Goal: Information Seeking & Learning: Learn about a topic

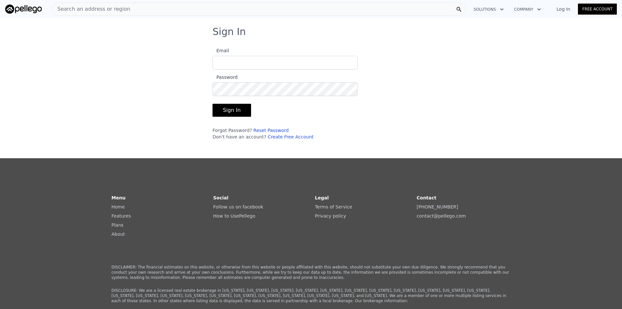
type input "[EMAIL_ADDRESS][DOMAIN_NAME]"
click at [231, 115] on button "Sign In" at bounding box center [231, 110] width 39 height 13
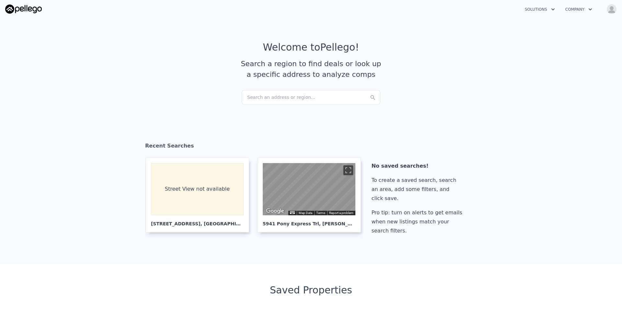
click at [282, 103] on div "Search an address or region..." at bounding box center [310, 97] width 139 height 14
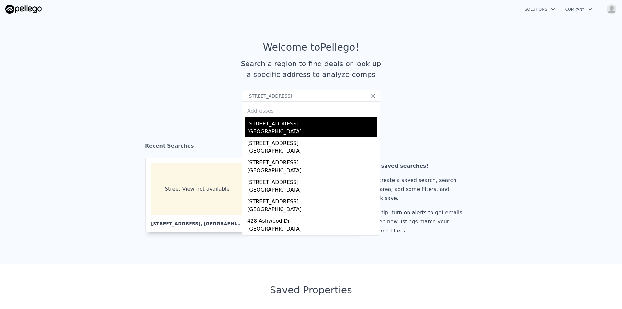
type input "[STREET_ADDRESS]"
click at [287, 125] on div "[STREET_ADDRESS]" at bounding box center [312, 122] width 130 height 10
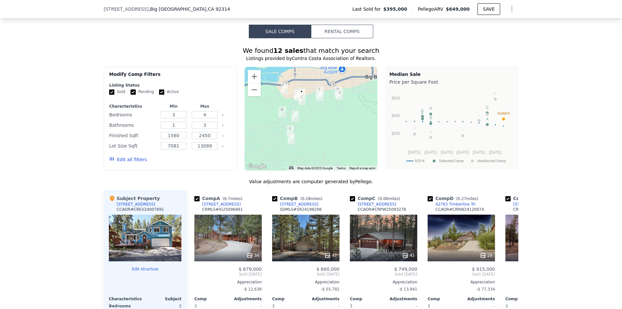
scroll to position [613, 0]
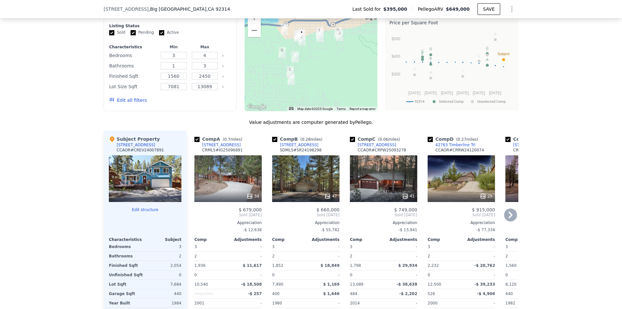
click at [225, 186] on div "34" at bounding box center [227, 178] width 67 height 47
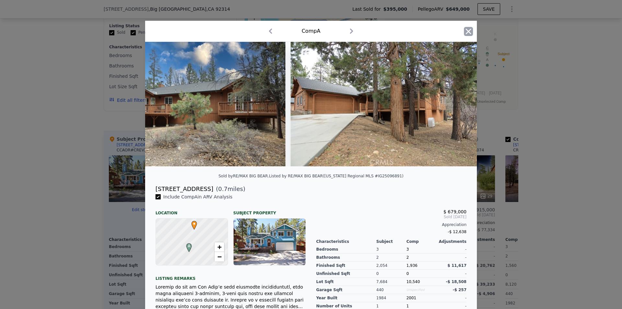
click at [466, 31] on icon "button" at bounding box center [469, 31] width 6 height 6
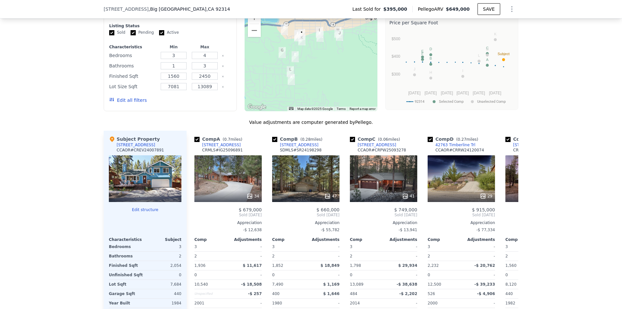
click at [155, 184] on div at bounding box center [145, 178] width 73 height 47
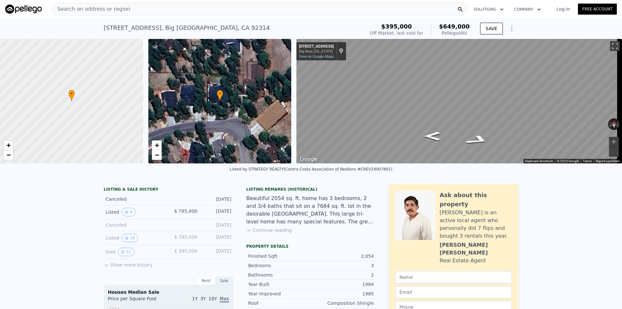
drag, startPoint x: 270, startPoint y: 222, endPoint x: 280, endPoint y: 173, distance: 49.8
